Goal: Task Accomplishment & Management: Manage account settings

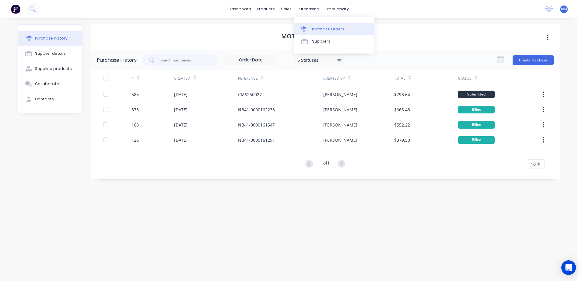
click at [322, 31] on div "Purchase Orders" at bounding box center [328, 28] width 32 height 5
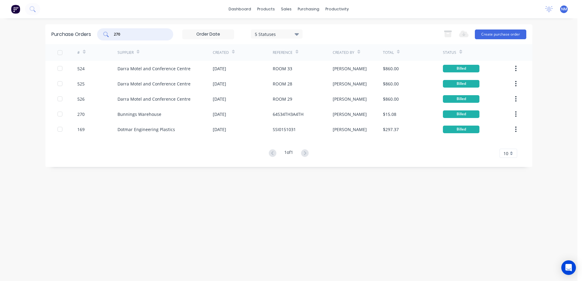
drag, startPoint x: 120, startPoint y: 34, endPoint x: 99, endPoint y: 38, distance: 22.0
click at [99, 38] on div "270 5 Statuses 5 Statuses" at bounding box center [199, 34] width 205 height 12
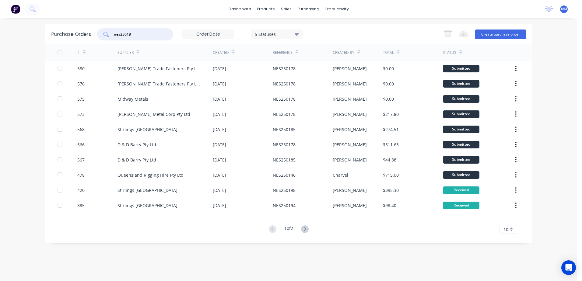
type input "nes25018"
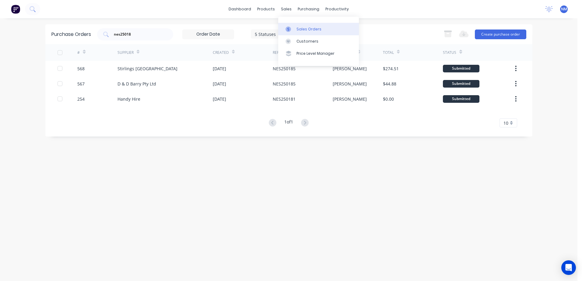
click at [301, 30] on div "Sales Orders" at bounding box center [308, 28] width 25 height 5
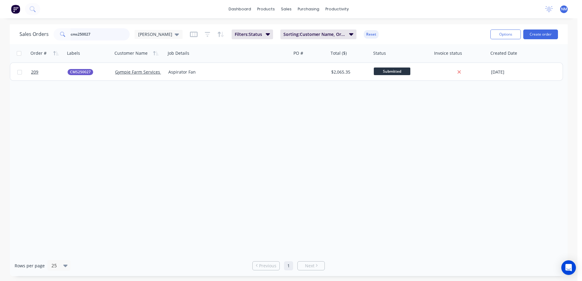
click at [93, 34] on input "cms250027" at bounding box center [100, 34] width 59 height 12
type input "c"
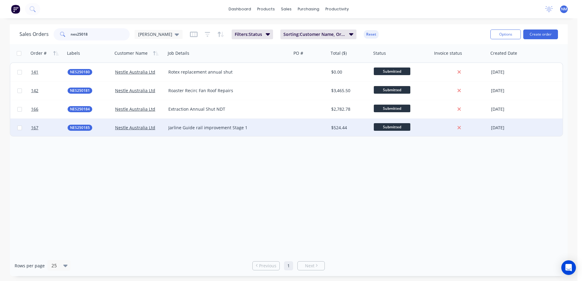
type input "nes25018"
click at [318, 125] on div at bounding box center [310, 128] width 37 height 18
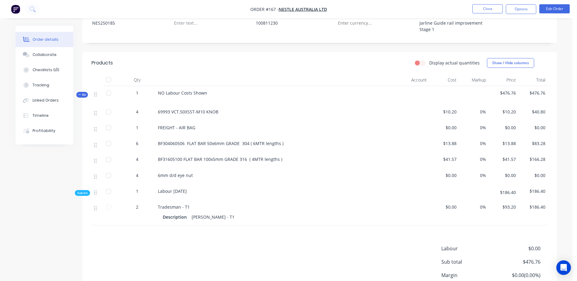
scroll to position [122, 0]
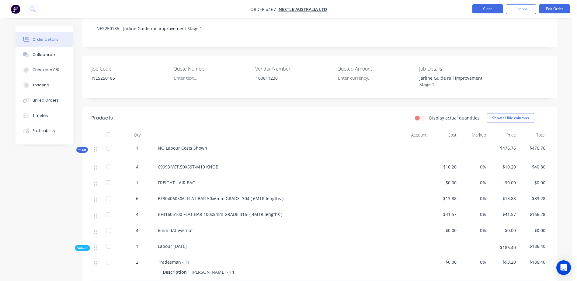
click at [483, 11] on button "Close" at bounding box center [488, 8] width 30 height 9
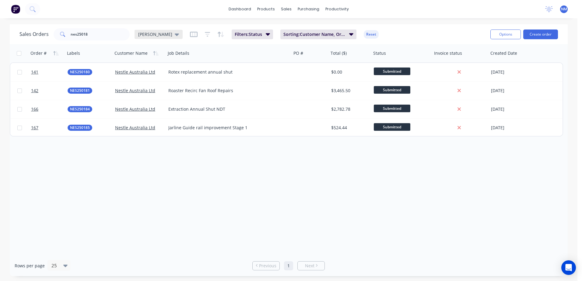
drag, startPoint x: 226, startPoint y: 217, endPoint x: 152, endPoint y: 37, distance: 195.1
click at [226, 217] on div "Order # Labels Customer Name Job Details PO # Total ($) Status Invoice status C…" at bounding box center [289, 149] width 558 height 211
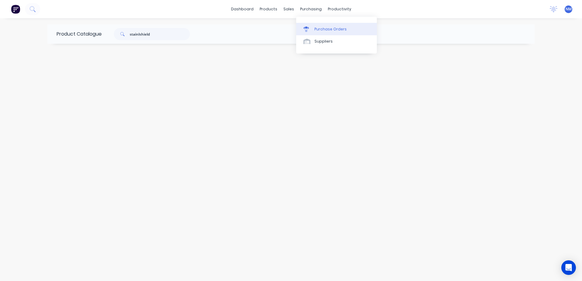
click at [326, 31] on div "Purchase Orders" at bounding box center [330, 28] width 32 height 5
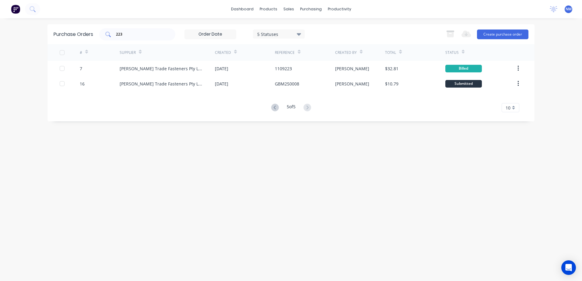
click at [134, 35] on input "223" at bounding box center [140, 34] width 51 height 6
type input "2"
type input "567"
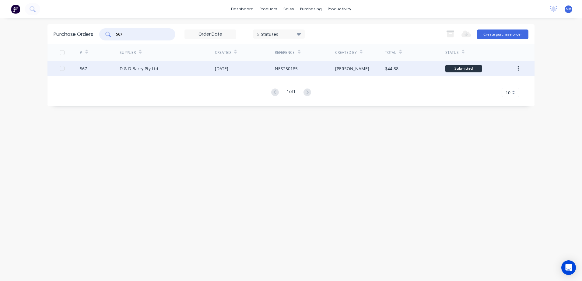
click at [353, 68] on div "[PERSON_NAME]" at bounding box center [360, 68] width 50 height 15
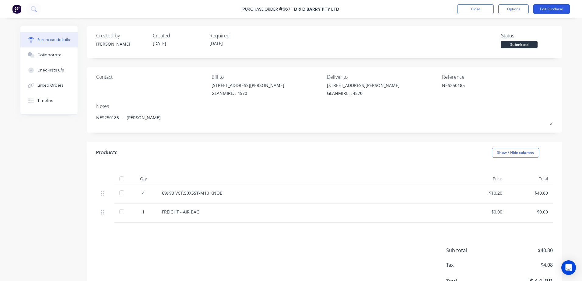
click at [549, 13] on button "Edit Purchase" at bounding box center [551, 9] width 37 height 10
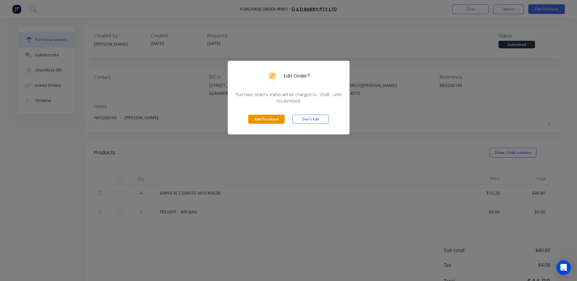
click at [275, 118] on button "Edit Purchase" at bounding box center [266, 119] width 37 height 9
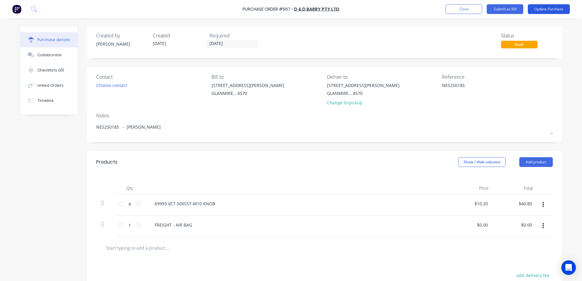
click at [547, 11] on button "Update Purchase" at bounding box center [549, 9] width 42 height 10
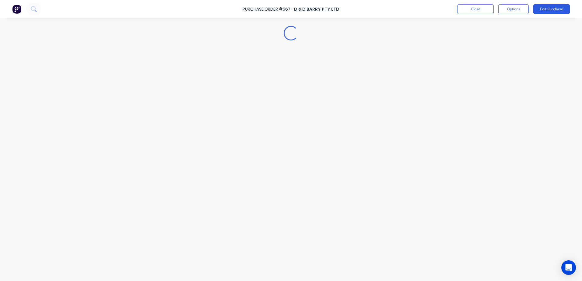
type textarea "x"
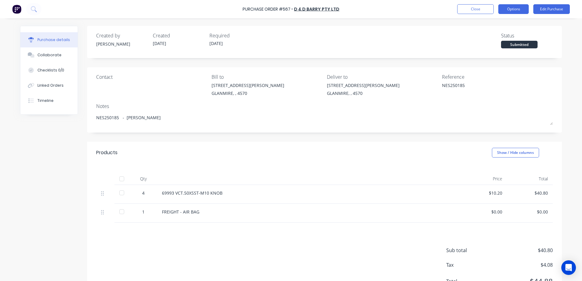
click at [521, 11] on button "Options" at bounding box center [513, 9] width 30 height 10
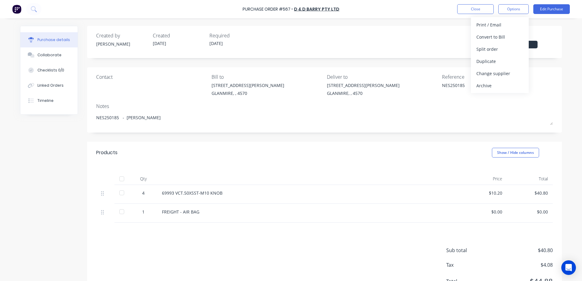
click at [501, 72] on div "Change supplier" at bounding box center [499, 73] width 47 height 9
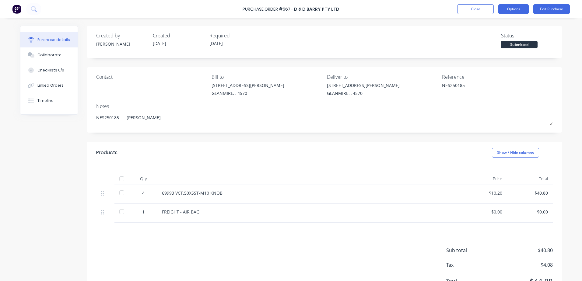
click at [523, 9] on button "Options" at bounding box center [513, 9] width 30 height 10
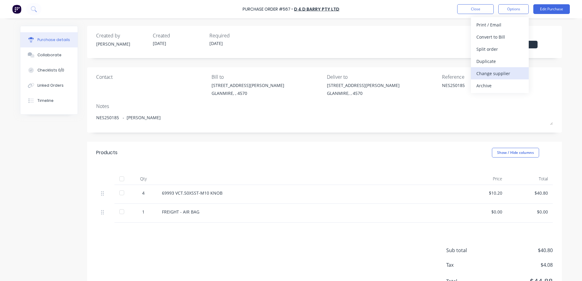
click at [510, 75] on div "Change supplier" at bounding box center [499, 73] width 47 height 9
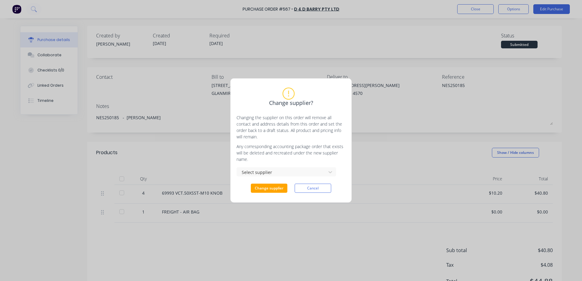
type textarea "x"
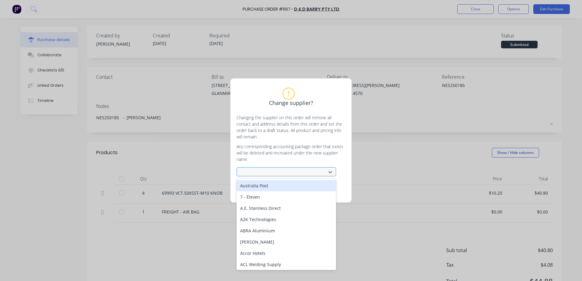
click at [280, 172] on div at bounding box center [282, 173] width 81 height 8
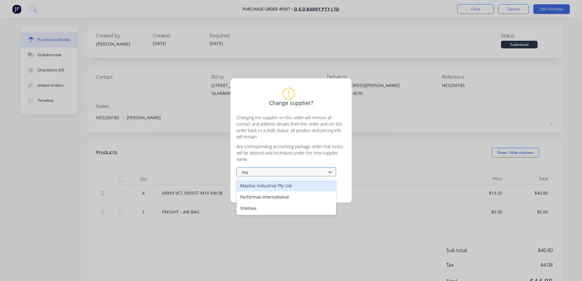
type input "max"
click at [275, 186] on div "Maxiloc Industrial Pty Ltd" at bounding box center [286, 185] width 100 height 11
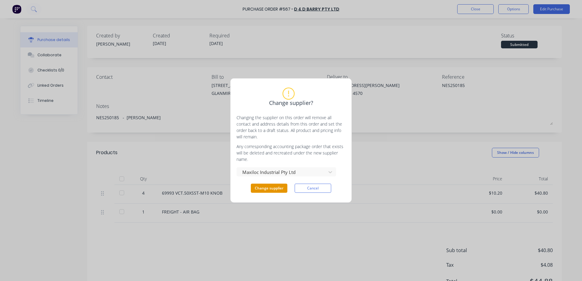
click at [279, 190] on button "Change supplier" at bounding box center [269, 188] width 37 height 9
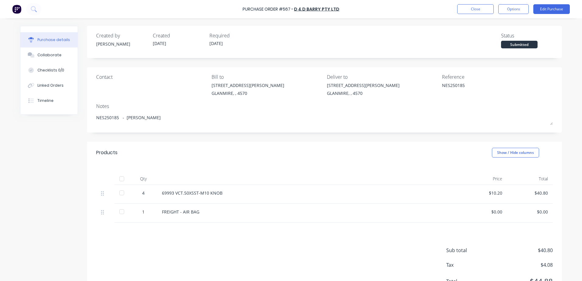
click at [219, 193] on div "69993 VCT.50XSST-M10 KNOB" at bounding box center [309, 193] width 295 height 6
click at [545, 192] on div "$40.80" at bounding box center [530, 193] width 36 height 6
click at [552, 10] on button "Edit Purchase" at bounding box center [551, 9] width 37 height 10
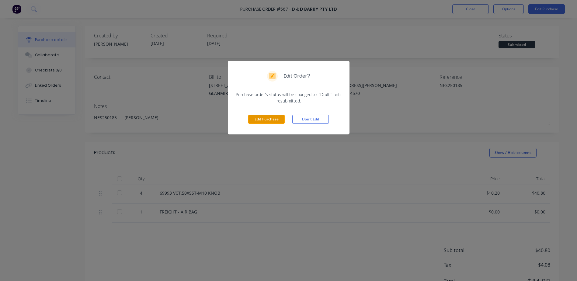
click at [274, 121] on button "Edit Purchase" at bounding box center [266, 119] width 37 height 9
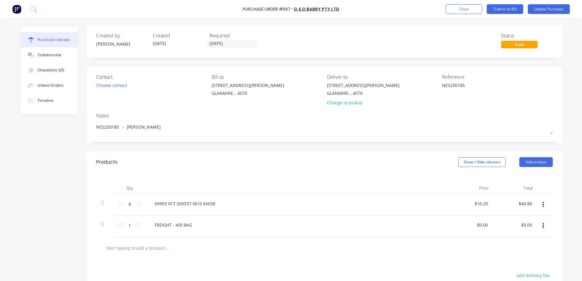
click at [542, 204] on icon "button" at bounding box center [543, 204] width 2 height 7
click at [513, 259] on button "Delete" at bounding box center [524, 257] width 52 height 12
click at [542, 204] on button "button" at bounding box center [543, 204] width 14 height 11
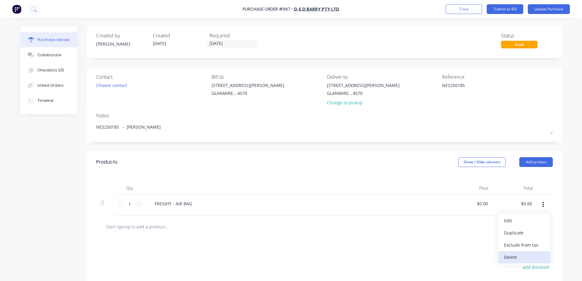
click at [507, 258] on button "Delete" at bounding box center [524, 257] width 52 height 12
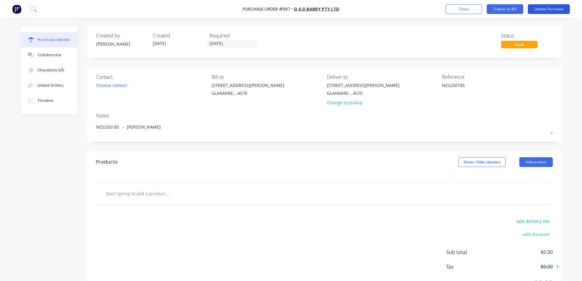
click at [543, 12] on button "Update Purchase" at bounding box center [549, 9] width 42 height 10
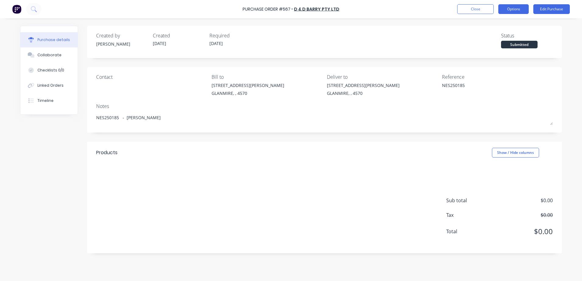
click at [517, 12] on button "Options" at bounding box center [513, 9] width 30 height 10
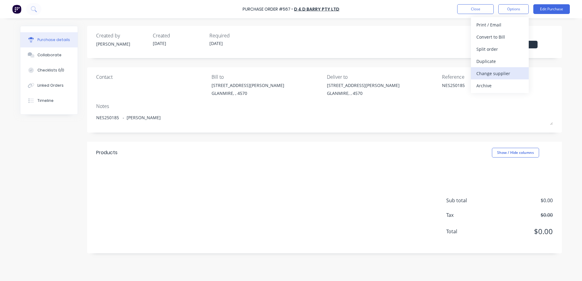
click at [498, 72] on div "Change supplier" at bounding box center [499, 73] width 47 height 9
type textarea "x"
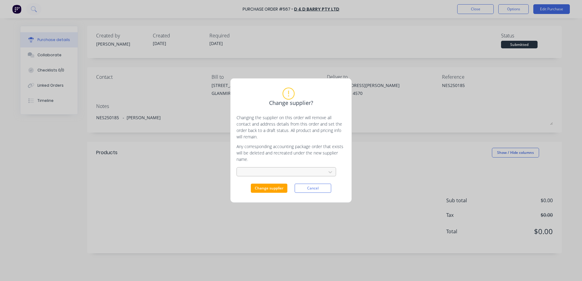
click at [268, 172] on div at bounding box center [282, 173] width 81 height 8
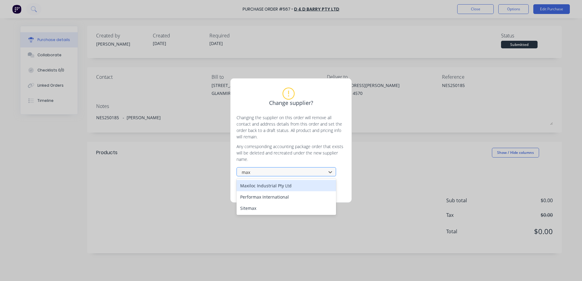
type input "maxi"
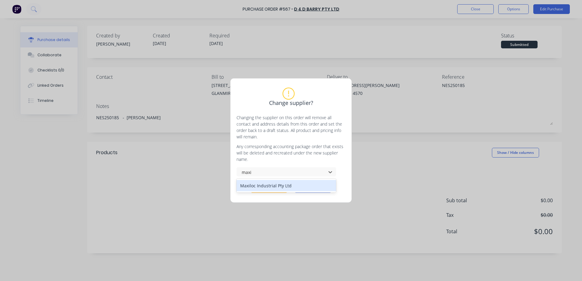
click at [277, 187] on div "Maxiloc Industrial Pty Ltd" at bounding box center [286, 185] width 100 height 11
click at [269, 186] on button "Change supplier" at bounding box center [269, 188] width 37 height 9
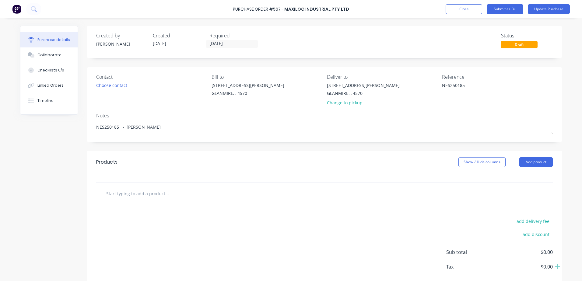
click at [143, 194] on input "text" at bounding box center [167, 193] width 122 height 12
type textarea "x"
type input "K"
type textarea "x"
type input "K0"
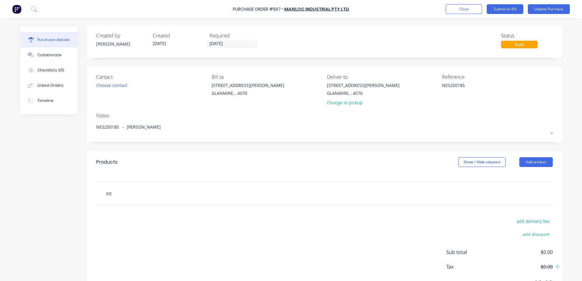
type textarea "x"
type input "K01"
type textarea "x"
type input "K015"
type textarea "x"
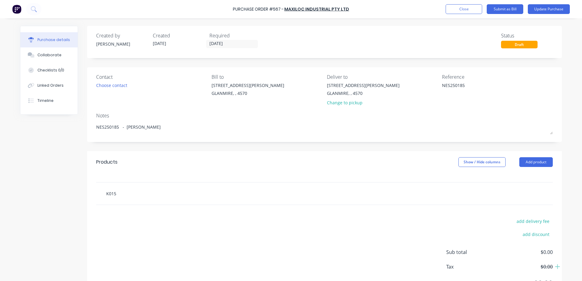
type input "K0159"
type textarea "x"
type input "K0159-"
type textarea "x"
type input "K0159-2"
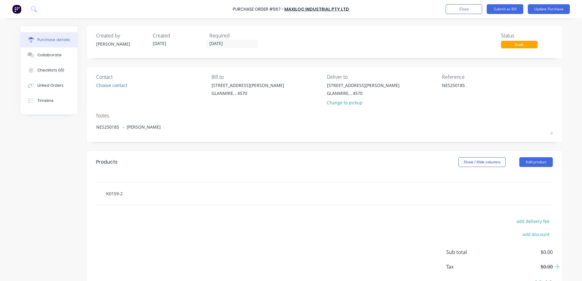
type textarea "x"
type input "K0159-23"
type textarea "x"
type input "K0159-232"
type textarea "x"
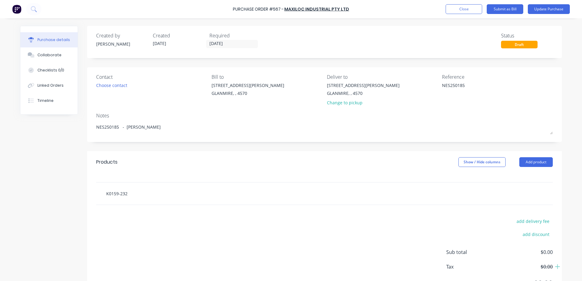
type input "K0159-2321"
type textarea "x"
type input "K0159-23210"
type textarea "x"
type input "K0159-23210"
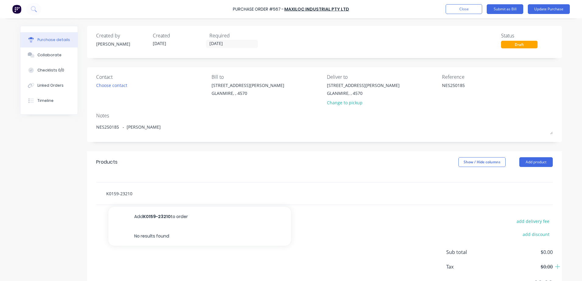
type textarea "x"
type input "K0159-23210 K"
type textarea "x"
type input "K0159-23210 KP"
type textarea "x"
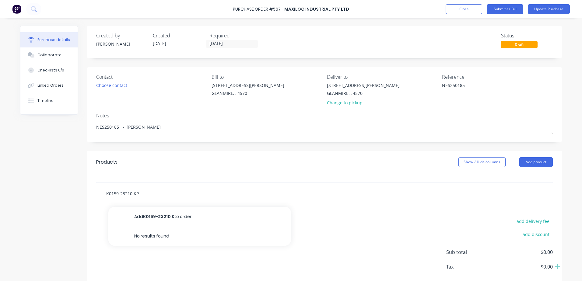
type input "K0159-23210 KPP"
type textarea "x"
type input "K0159-23210 KPP"
type textarea "x"
type input "K0159-23210 KPP"
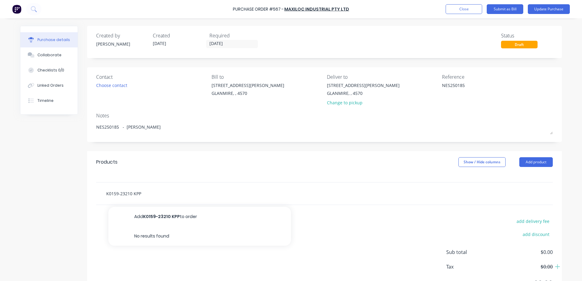
type textarea "x"
type input "K0159-23210 KP"
type textarea "x"
type input "K0159-23210 K"
type textarea "x"
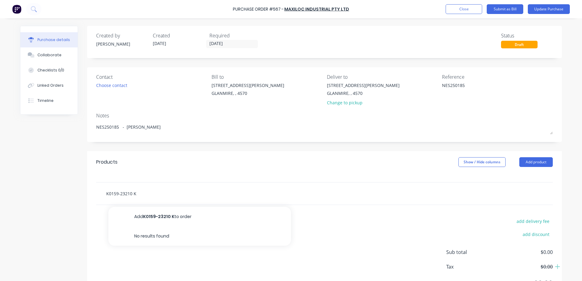
type input "K0159-23210 KI"
type textarea "x"
type input "K0159-23210 KIP"
type textarea "x"
type input "K0159-23210 KIPP"
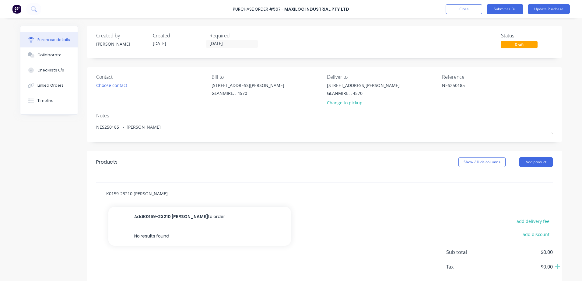
type textarea "x"
type input "K0159-23210 KIPP"
type textarea "x"
type input "K0159-23210 KIPP B"
type textarea "x"
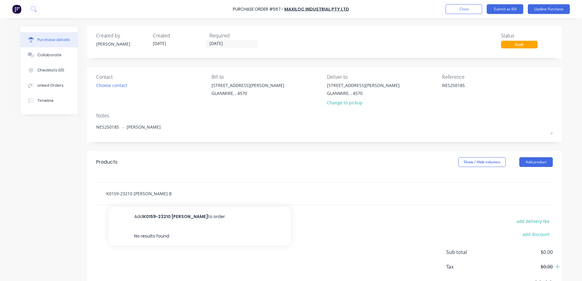
type input "K0159-23210 KIPP BA"
type textarea "x"
type input "K0159-23210 KIPP BAL"
type textarea "x"
type input "K0159-23210 KIPP BALL"
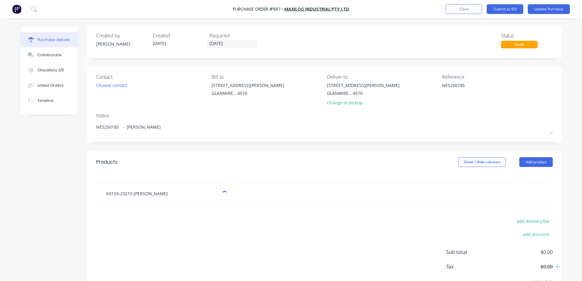
type textarea "x"
type input "K0159-23210 KIPP BALL"
type textarea "x"
type input "K0159-23210 KIPP BALL K"
type textarea "x"
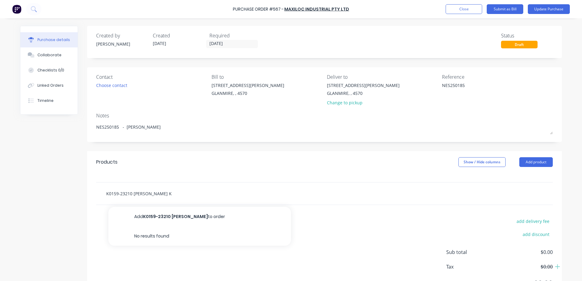
type input "K0159-23210 KIPP BALL KN"
type textarea "x"
type input "K0159-23210 KIPP BALL KNO"
type textarea "x"
type input "K0159-23210 KIPP BALL KNOW"
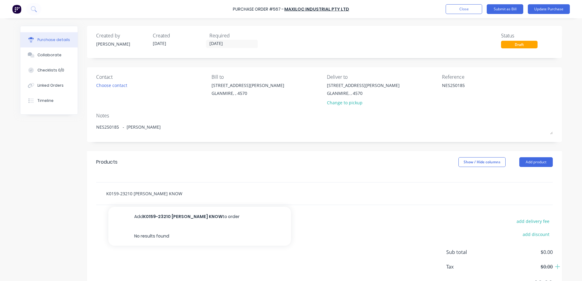
type textarea "x"
type input "K0159-23210 KIPP BALL KNO"
type textarea "x"
type input "K0159-23210 KIPP BALL KNOB"
type textarea "x"
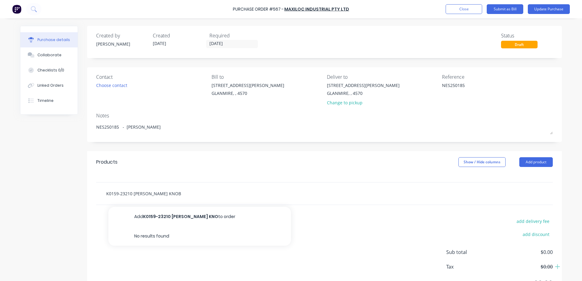
type input "K0159-23210 KIPP BALL KNOB"
type textarea "x"
type input "K0159-23210 KIPP BALL KNOB M"
type textarea "x"
type input "K0159-23210 KIPP BALL KNOB"
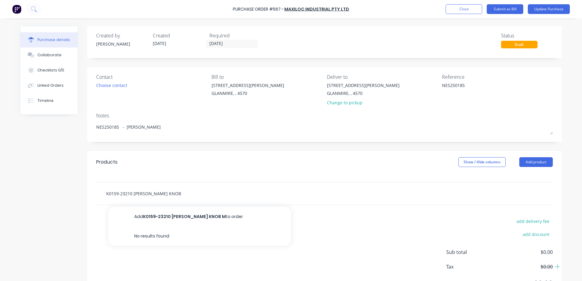
type textarea "x"
type input "K0159-23210 KIPP BALL KNOB S"
type textarea "x"
type input "K0159-23210 KIPP BALL KNOB SA"
type textarea "x"
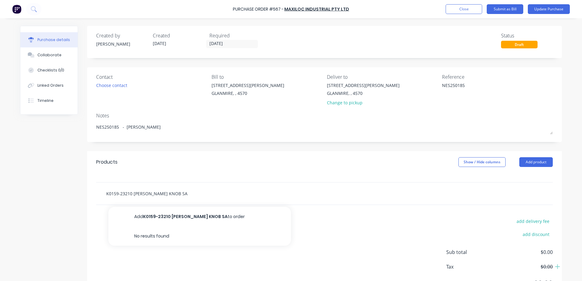
type input "K0159-23210 KIPP BALL KNOB SAM"
type textarea "x"
type input "K0159-23210 KIPP BALL KNOB SA"
type textarea "x"
type input "K0159-23210 KIPP BALL KNOB S"
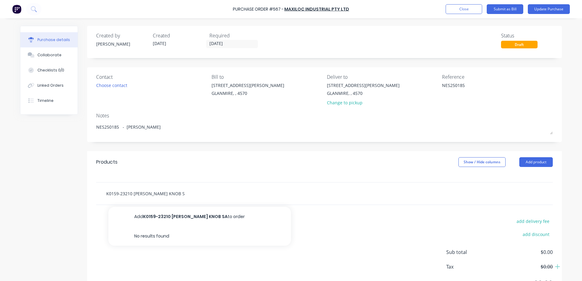
type textarea "x"
type input "K0159-23210 KIPP BALL KNOB SM"
type textarea "x"
type input "K0159-23210 KIPP BALL KNOB SMAL"
type textarea "x"
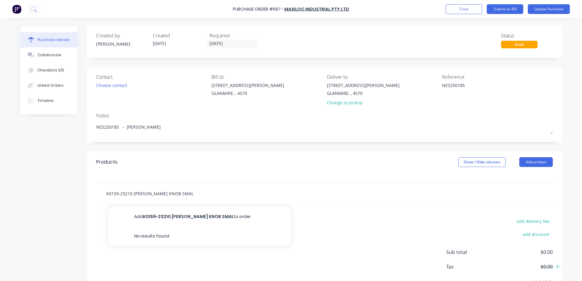
type input "K0159-23210 KIPP BALL KNOB SMALL"
type textarea "x"
type input "K0159-23210 KIPP BALL KNOB SMAL"
type textarea "x"
type input "K0159-23210 KIPP BALL KNOB SMA"
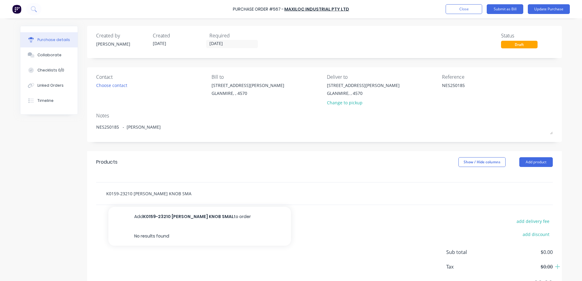
type textarea "x"
type input "K0159-23210 KIPP BALL KNOB SM"
type textarea "x"
type input "K0159-23210 KIPP BALL KNOB SMO"
type textarea "x"
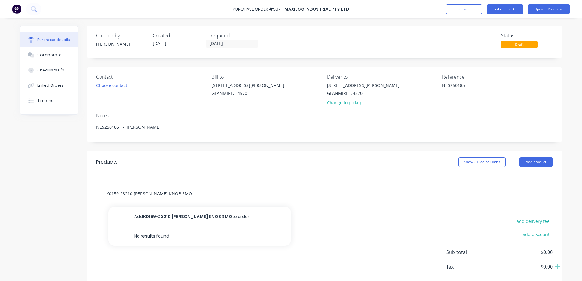
type input "K0159-23210 KIPP BALL KNOB SMOO"
type textarea "x"
type input "K0159-23210 KIPP BALL KNOB SMOOT"
type textarea "x"
type input "K0159-23210 KIPP BALL KNOB SMOOTH"
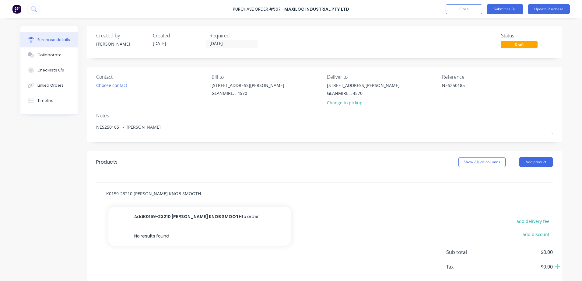
type textarea "x"
type input "K0159-23210 KIPP BALL KNOB SMOOTH"
type textarea "x"
type input "K0159-23210 KIPP BALL KNOB SMOOTH M"
type textarea "x"
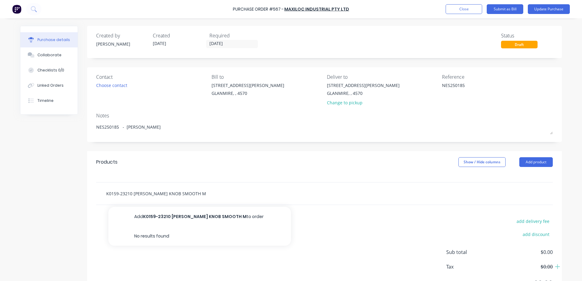
type input "K0159-23210 KIPP BALL KNOB SMOOTH M1"
type textarea "x"
type input "K0159-23210 KIPP BALL KNOB SMOOTH M10"
type textarea "x"
type input "K0159-23210 KIPP BALL KNOB SMOOTH M10"
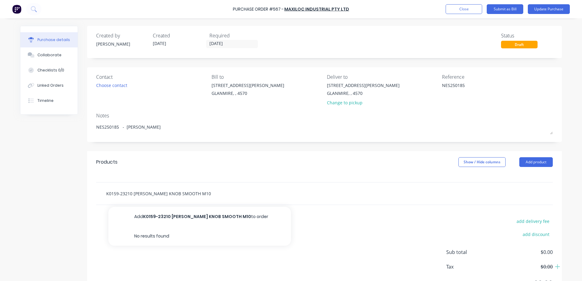
type textarea "x"
type input "K0159-23210 KIPP BALL KNOB SMOOTH M10 X"
type textarea "x"
type input "K0159-23210 KIPP BALL KNOB SMOOTH M10 X 3"
type textarea "x"
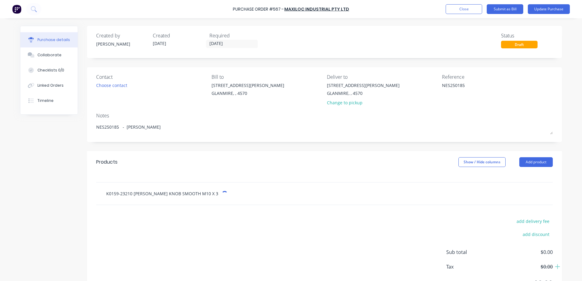
type input "K0159-23210 KIPP BALL KNOB SMOOTH M10 X 32"
type textarea "x"
type input "K0159-23210 KIPP BALL KNOB SMOOTH M10 X 32M"
type textarea "x"
type input "K0159-23210 KIPP BALL KNOB SMOOTH M10 X 32MM"
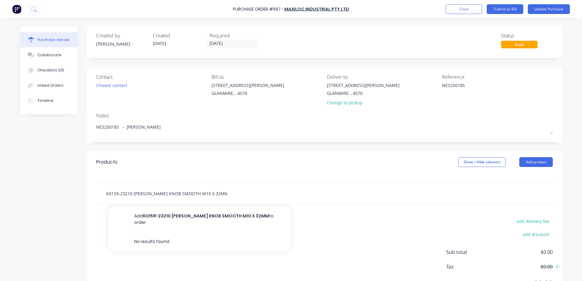
type textarea "x"
type input "K0159-23210 KIPP BALL KNOB SMOOTH M10 X 32M"
type textarea "x"
type input "K0159-23210 KIPP BALL KNOB SMOOTH M10 X 32"
type textarea "x"
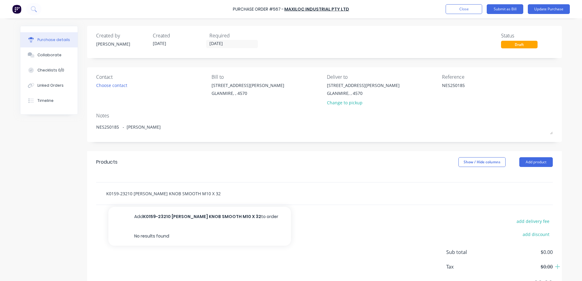
type input "K0159-23210 KIPP BALL KNOB SMOOTH M10 X 32m"
type textarea "x"
type input "K0159-23210 KIPP BALL KNOB SMOOTH M10 X 32mm"
type textarea "x"
type input "K0159-23210 KIPP BALL KNOB SMOOTH M10 X 32mm"
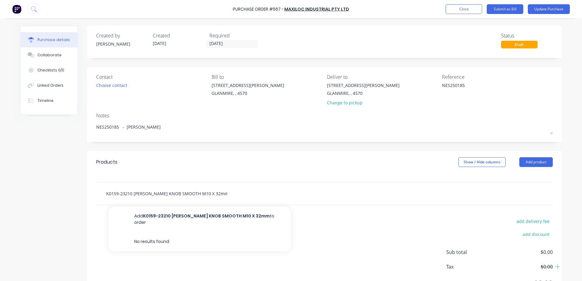
type textarea "x"
type input "K0159-23210 KIPP BALL KNOB SMOOTH M10 X 32mm H"
type textarea "x"
type input "K0159-23210 KIPP BALL KNOB SMOOTH M10 X 32mm HE"
type textarea "x"
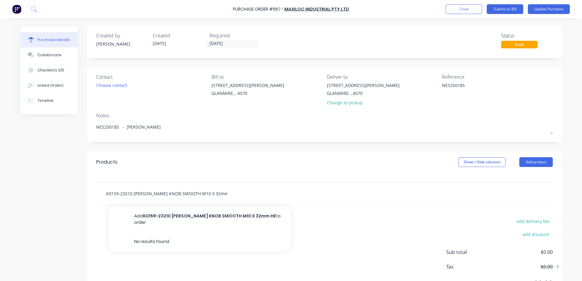
type input "K0159-23210 KIPP BALL KNOB SMOOTH M10 X 32mm H"
type textarea "x"
type input "K0159-23210 KIPP BALL KNOB SMOOTH M10 X 32mm"
type textarea "x"
type input "K0159-23210 KIPP BALL KNOB SMOOTH M10 X 32mm h"
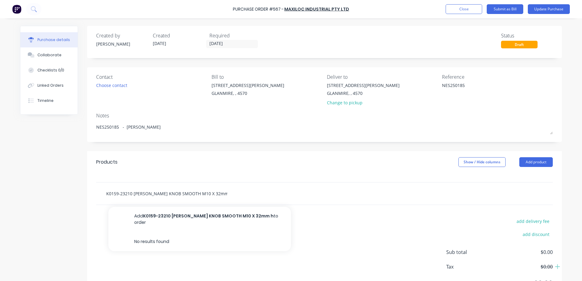
type textarea "x"
type input "K0159-23210 KIPP BALL KNOB SMOOTH M10 X 32mm he"
type textarea "x"
type input "K0159-23210 KIPP BALL KNOB SMOOTH M10 X 32mm hea"
type textarea "x"
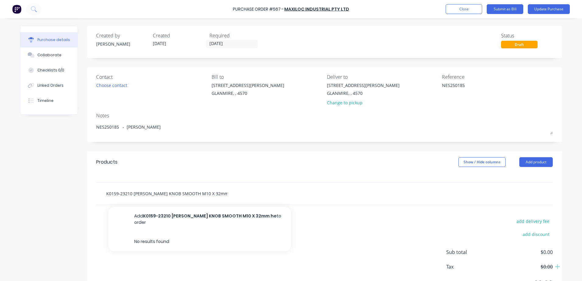
type input "K0159-23210 KIPP BALL KNOB SMOOTH M10 X 32mm head"
type textarea "x"
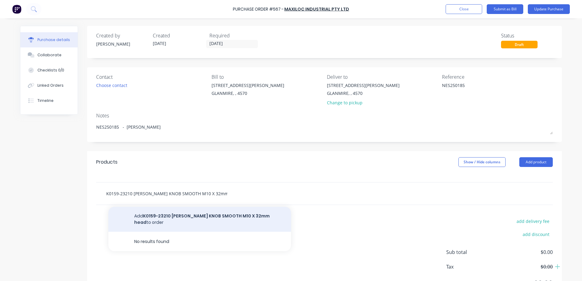
type input "K0159-23210 KIPP BALL KNOB SMOOTH M10 X 32mm head"
click at [181, 217] on button "Add K0159-23210 KIPP BALL KNOB SMOOTH M10 X 32mm head to order" at bounding box center [199, 219] width 183 height 25
type textarea "x"
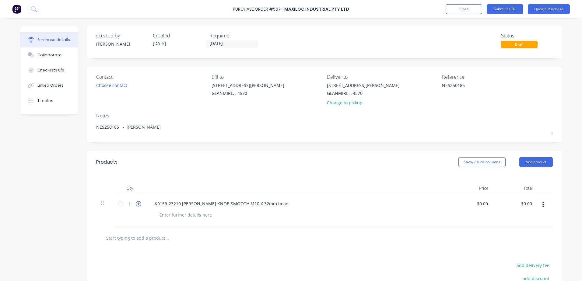
click at [138, 205] on icon at bounding box center [138, 203] width 5 height 5
type textarea "x"
type input "2"
click at [138, 205] on icon at bounding box center [138, 203] width 5 height 5
type textarea "x"
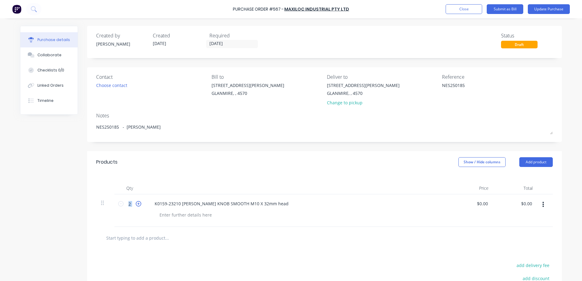
type input "3"
click at [138, 205] on icon at bounding box center [138, 203] width 5 height 5
type textarea "x"
type input "4"
type textarea "x"
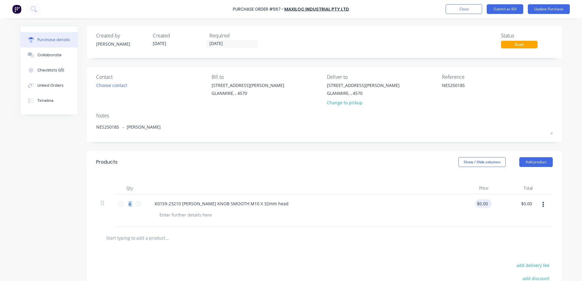
type input "0.00"
click at [475, 204] on input "0.00" at bounding box center [482, 203] width 14 height 9
type textarea "x"
drag, startPoint x: 475, startPoint y: 204, endPoint x: 516, endPoint y: 204, distance: 40.8
click at [516, 204] on div "4 4 K0159-23210 KIPP BALL KNOB SMOOTH M10 X 32mm head 0.00 0.00 $0.00 $0.00" at bounding box center [324, 210] width 456 height 33
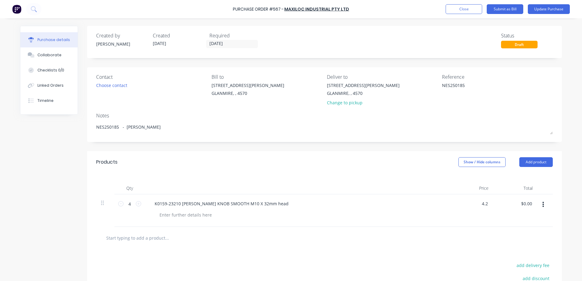
type input "4.2"
type textarea "x"
type input "$4.20"
type input "$16.80"
click at [137, 238] on input "text" at bounding box center [167, 238] width 122 height 12
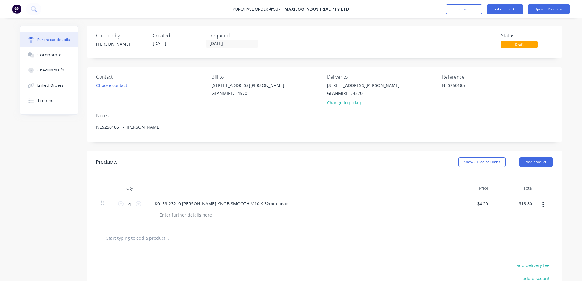
type textarea "x"
type input "f"
type textarea "x"
type input "fr"
type textarea "x"
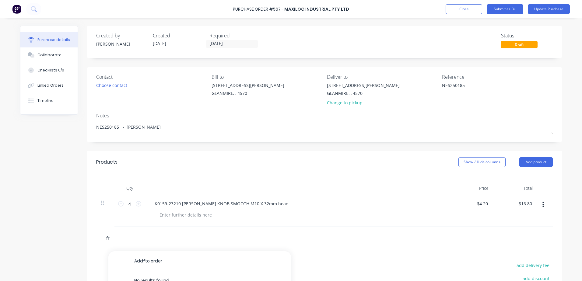
type input "fre"
type textarea "x"
type input "frei"
type textarea "x"
type input "freig"
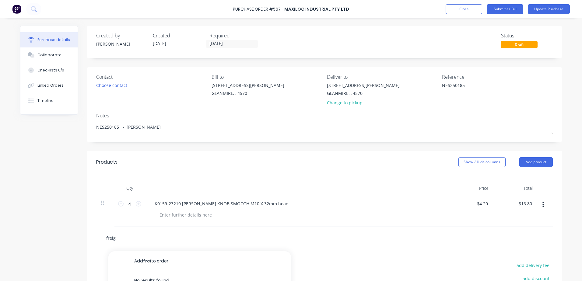
type textarea "x"
type input "freigh"
type textarea "x"
type input "freight"
type textarea "x"
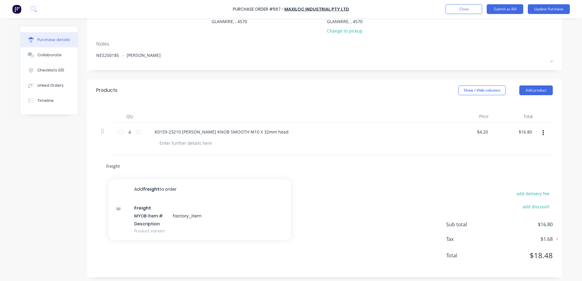
scroll to position [74, 0]
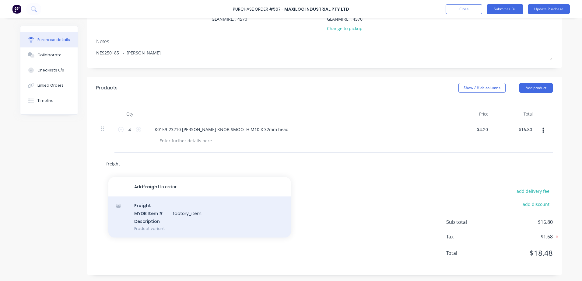
type input "freight"
click at [147, 215] on div "Freight MYOB Item # factory_item Description Product variant" at bounding box center [199, 217] width 183 height 41
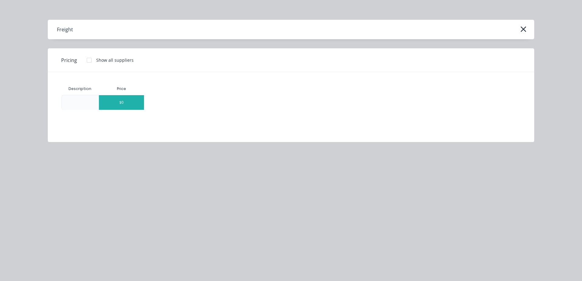
click at [123, 104] on div "$0" at bounding box center [121, 102] width 45 height 15
type textarea "x"
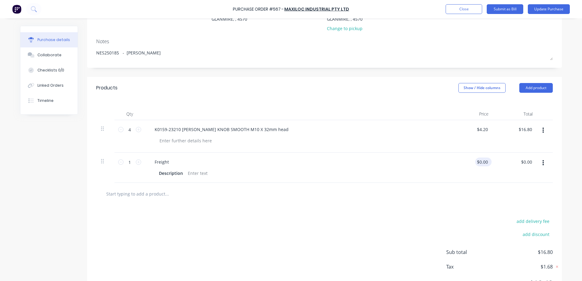
type textarea "x"
type input "0.00"
click at [477, 162] on input "0.00" at bounding box center [483, 162] width 12 height 9
type textarea "x"
type input "$0.00"
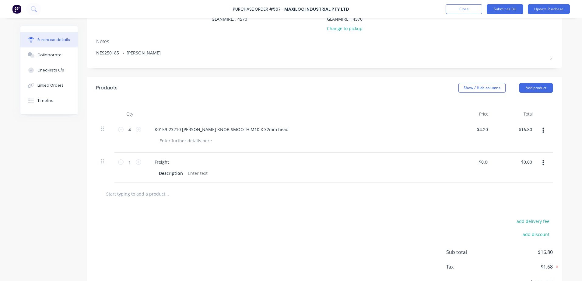
click at [475, 160] on div "$0.00 0.00" at bounding box center [471, 168] width 44 height 30
type textarea "x"
type input "0.00"
drag, startPoint x: 476, startPoint y: 161, endPoint x: 529, endPoint y: 160, distance: 52.3
click at [529, 160] on div "1 1 Freight Description 0.00 0.00 $0.00 $0.00" at bounding box center [324, 168] width 456 height 30
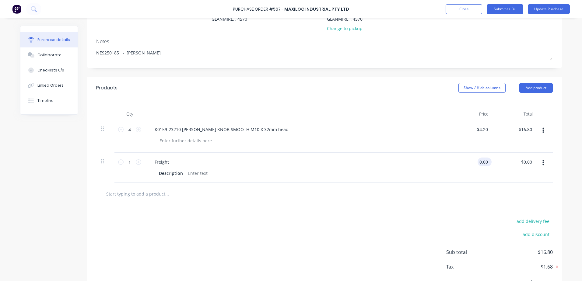
type textarea "x"
drag, startPoint x: 475, startPoint y: 163, endPoint x: 507, endPoint y: 163, distance: 31.3
click at [507, 163] on div "1 1 Freight Description 0.00 0.00 $0.00 $0.00" at bounding box center [324, 168] width 456 height 30
type input "15"
type textarea "x"
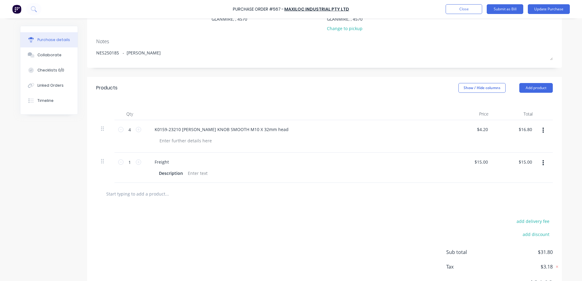
click at [156, 194] on input "text" at bounding box center [167, 194] width 122 height 12
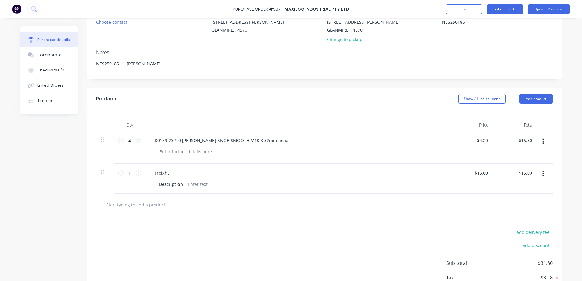
scroll to position [13, 0]
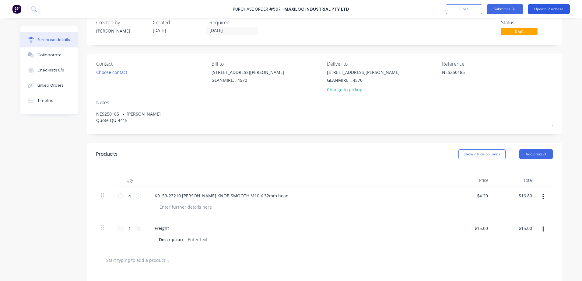
click at [548, 11] on button "Update Purchase" at bounding box center [549, 9] width 42 height 10
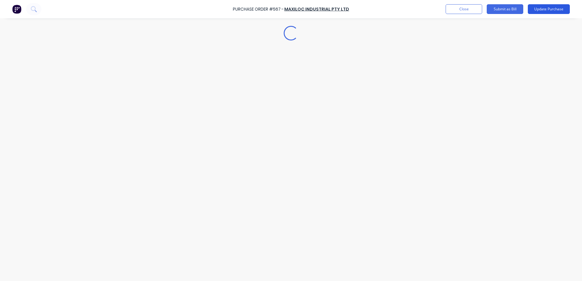
scroll to position [0, 0]
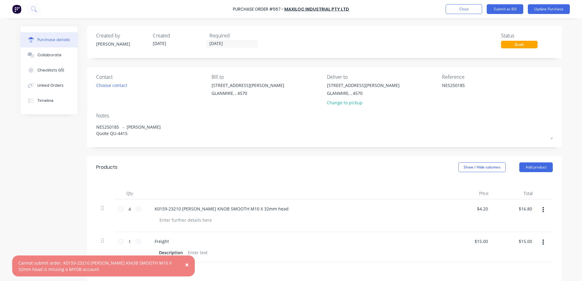
click at [184, 264] on button "×" at bounding box center [187, 264] width 16 height 15
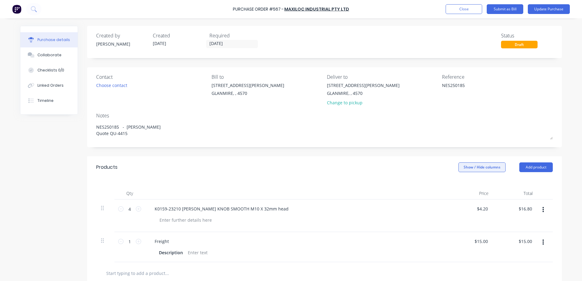
click at [477, 169] on button "Show / Hide columns" at bounding box center [481, 167] width 47 height 10
click at [460, 188] on span at bounding box center [460, 187] width 5 height 5
click at [458, 185] on input "Account" at bounding box center [458, 185] width 0 height 0
click at [452, 208] on icon at bounding box center [454, 209] width 4 height 7
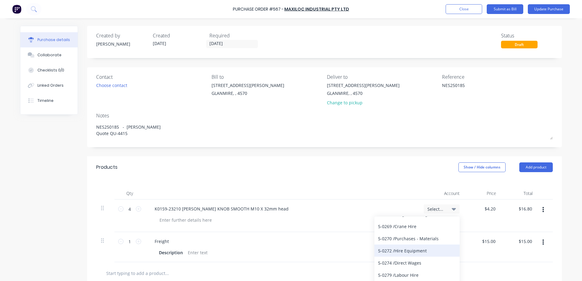
scroll to position [1065, 0]
click at [432, 253] on div "5-0270 / Purchases - Materials" at bounding box center [416, 252] width 85 height 12
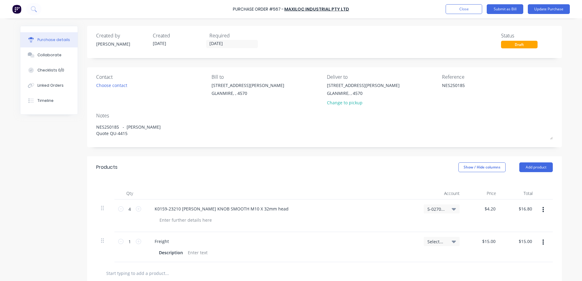
click at [452, 243] on icon at bounding box center [454, 241] width 4 height 7
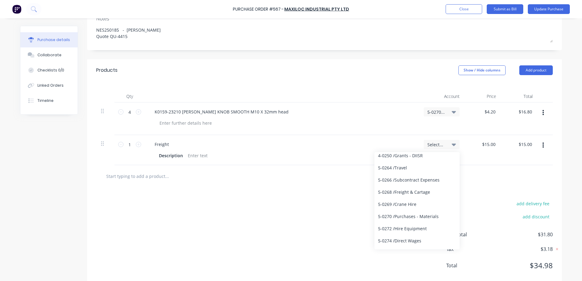
scroll to position [1035, 0]
click at [423, 195] on div "5-0268 / Freight & Cartage" at bounding box center [416, 194] width 85 height 12
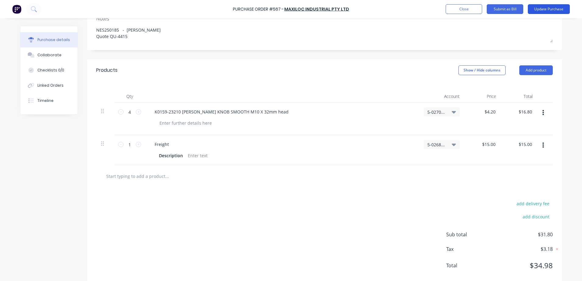
click at [540, 10] on button "Update Purchase" at bounding box center [549, 9] width 42 height 10
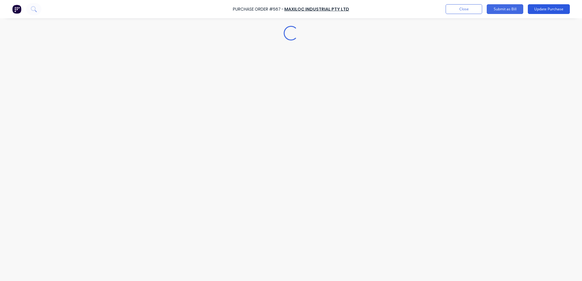
scroll to position [0, 0]
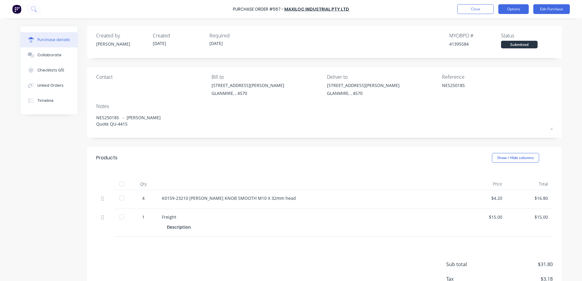
click at [525, 9] on button "Options" at bounding box center [513, 9] width 30 height 10
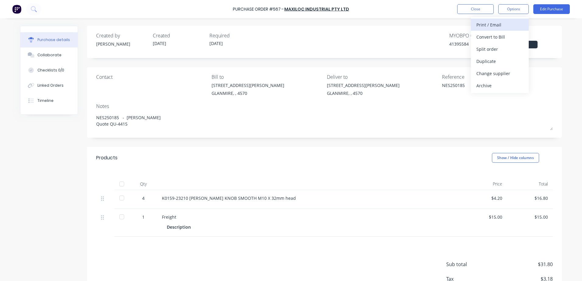
click at [502, 23] on div "Print / Email" at bounding box center [499, 24] width 47 height 9
click at [494, 38] on div "With pricing" at bounding box center [499, 37] width 47 height 9
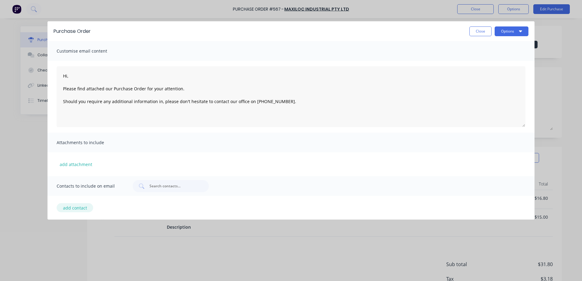
click at [69, 208] on button "add contact" at bounding box center [75, 207] width 37 height 9
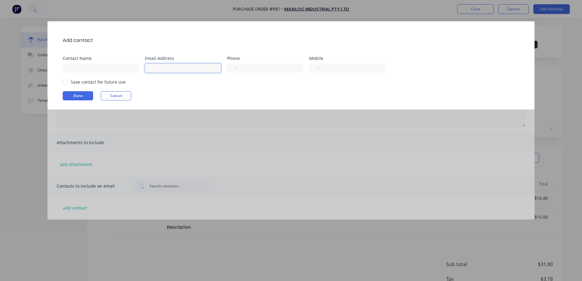
click at [169, 65] on input at bounding box center [183, 68] width 76 height 9
drag, startPoint x: 63, startPoint y: 82, endPoint x: 66, endPoint y: 87, distance: 6.3
click at [63, 82] on div at bounding box center [65, 82] width 12 height 12
drag, startPoint x: 75, startPoint y: 98, endPoint x: 77, endPoint y: 102, distance: 4.4
click at [75, 98] on button "Done" at bounding box center [78, 95] width 30 height 9
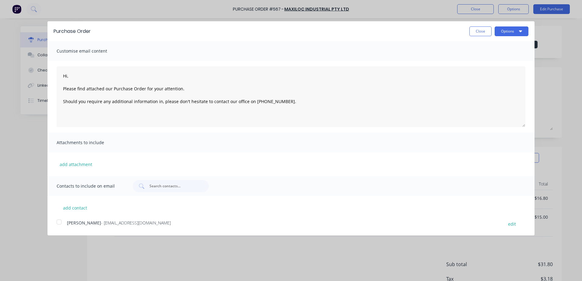
click at [58, 222] on div at bounding box center [59, 222] width 12 height 12
click at [517, 31] on button "Options" at bounding box center [511, 31] width 34 height 10
click at [501, 60] on div "Email" at bounding box center [499, 58] width 47 height 9
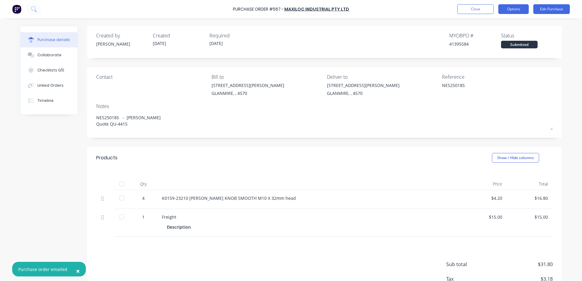
click at [515, 6] on button "Options" at bounding box center [513, 9] width 30 height 10
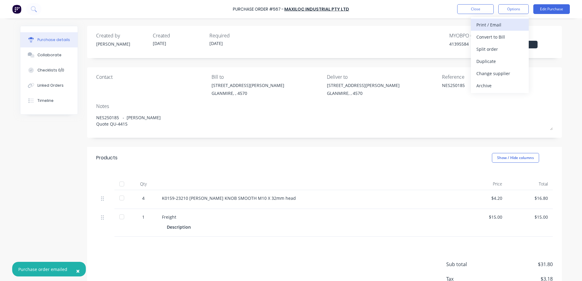
click at [475, 26] on button "Print / Email" at bounding box center [500, 25] width 58 height 12
click at [490, 39] on div "With pricing" at bounding box center [499, 37] width 47 height 9
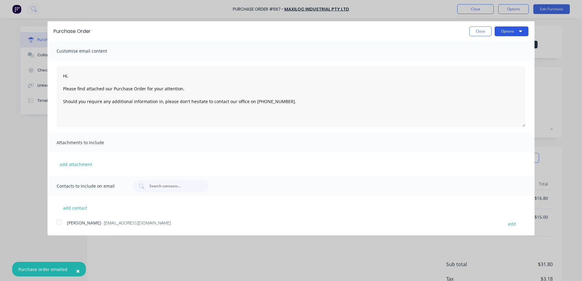
click at [504, 34] on button "Options" at bounding box center [511, 31] width 34 height 10
click at [483, 45] on div "Print" at bounding box center [499, 46] width 47 height 9
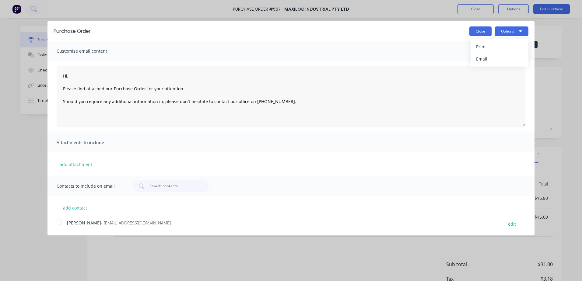
click at [475, 34] on button "Close" at bounding box center [480, 31] width 22 height 10
